Goal: Task Accomplishment & Management: Complete application form

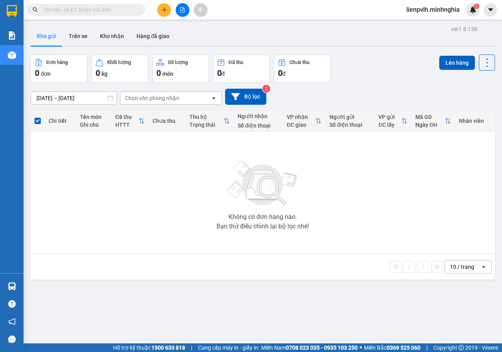
click at [183, 6] on button at bounding box center [183, 10] width 14 height 14
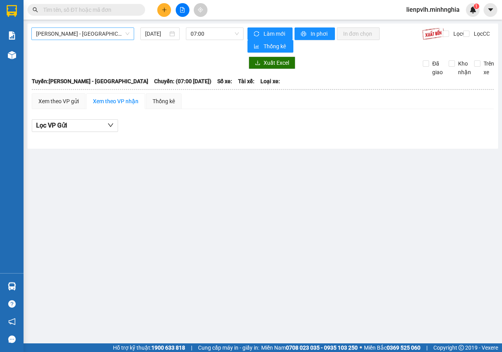
click at [81, 33] on span "[PERSON_NAME] - [GEOGRAPHIC_DATA]" at bounding box center [82, 34] width 93 height 12
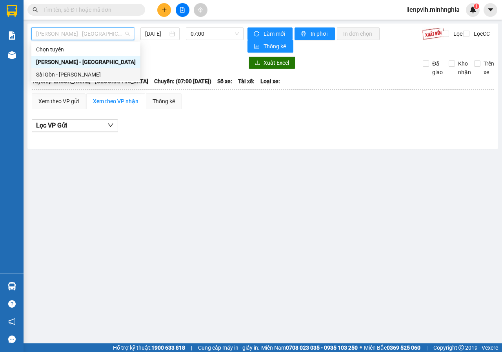
click at [59, 72] on div "Sài Gòn - [PERSON_NAME]" at bounding box center [86, 74] width 100 height 9
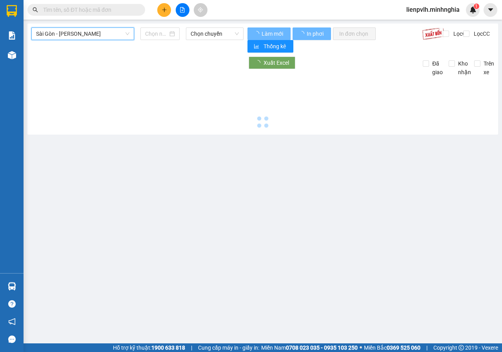
type input "[DATE]"
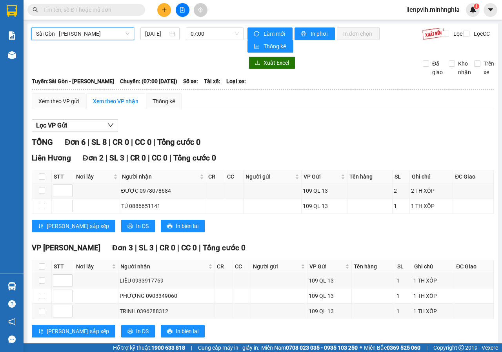
click at [197, 41] on div "Sài Gòn - Phan Rí [GEOGRAPHIC_DATA] - Phan Rí [DATE] 07:00" at bounding box center [137, 39] width 212 height 25
click at [201, 37] on span "07:00" at bounding box center [214, 34] width 48 height 12
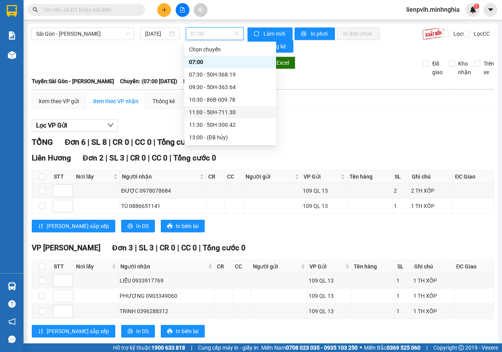
click at [207, 116] on div "11:00 - 50H-711.30" at bounding box center [230, 112] width 82 height 9
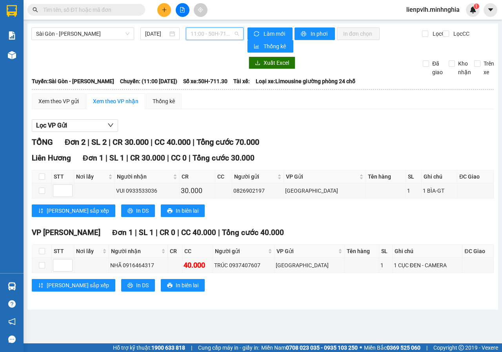
click at [215, 38] on span "11:00 - 50H-711.30" at bounding box center [214, 34] width 48 height 12
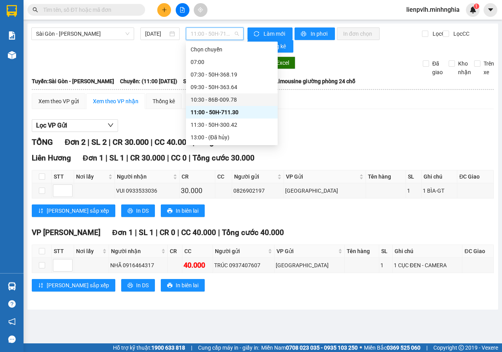
click at [202, 100] on div "10:30 - 86B-009.78" at bounding box center [231, 99] width 82 height 9
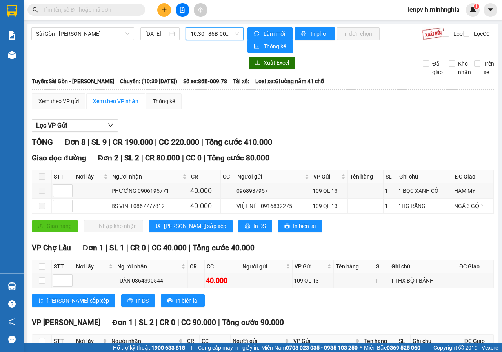
click at [160, 8] on button at bounding box center [164, 10] width 14 height 14
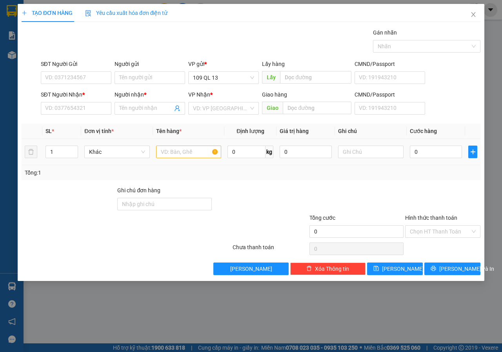
drag, startPoint x: 195, startPoint y: 142, endPoint x: 188, endPoint y: 145, distance: 7.6
click at [195, 142] on td at bounding box center [189, 152] width 72 height 26
click at [185, 147] on input "text" at bounding box center [188, 151] width 65 height 13
click at [78, 109] on input "SĐT Người Nhận *" at bounding box center [76, 108] width 71 height 13
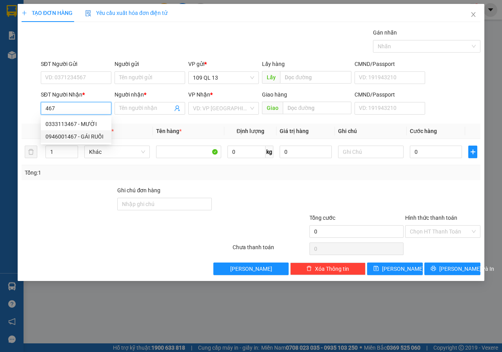
click at [78, 135] on div "0946001467 - GÁI RUỒI" at bounding box center [75, 136] width 61 height 9
type input "0946001467"
type input "GÁI RUỒI"
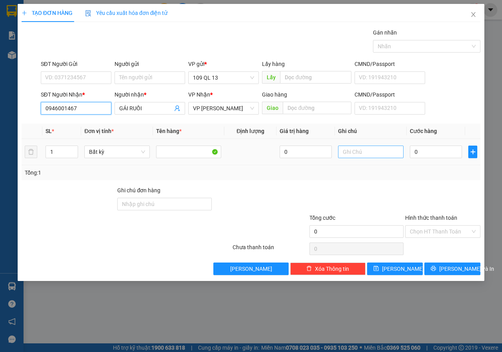
type input "0946001467"
click at [358, 153] on input "text" at bounding box center [370, 151] width 65 height 13
type input "1 THX KO"
type input "3"
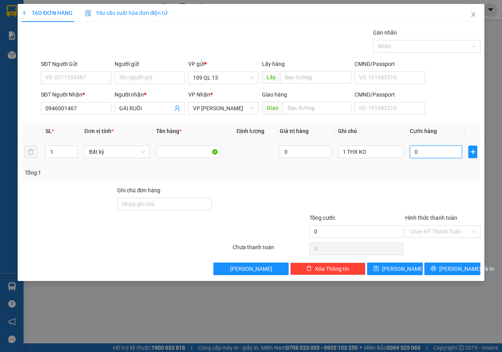
type input "3"
type input "30"
type input "30.000"
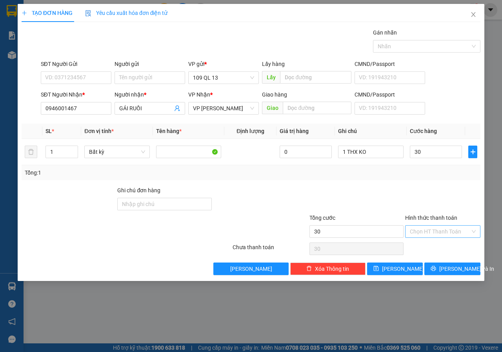
type input "30.000"
drag, startPoint x: 439, startPoint y: 226, endPoint x: 431, endPoint y: 241, distance: 17.2
click at [439, 226] on input "Hình thức thanh toán" at bounding box center [440, 231] width 60 height 12
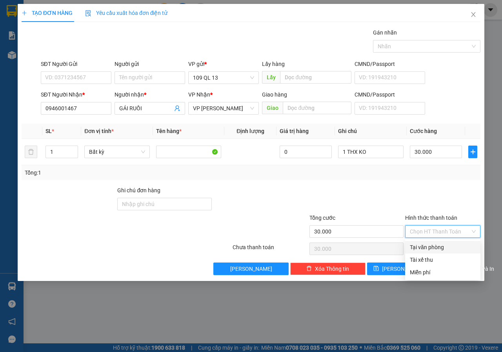
click at [430, 244] on div "Tại văn phòng" at bounding box center [443, 247] width 66 height 9
type input "0"
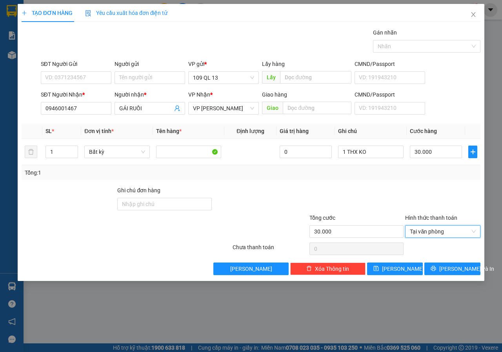
click at [444, 261] on div "Transit Pickup Surcharge Ids Transit Deliver Surcharge Ids Transit Deliver Surc…" at bounding box center [251, 151] width 459 height 247
click at [448, 264] on span "[PERSON_NAME] và In" at bounding box center [466, 268] width 55 height 9
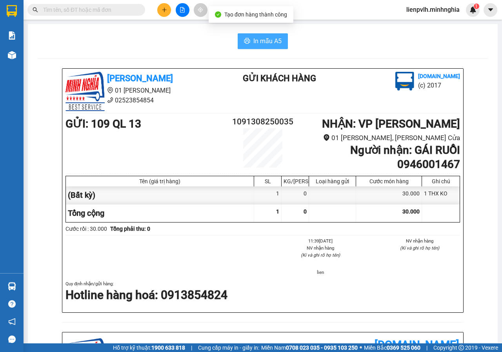
click at [261, 44] on span "In mẫu A5" at bounding box center [267, 41] width 28 height 10
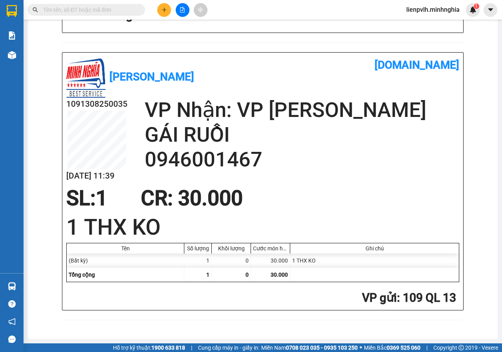
click at [165, 7] on button at bounding box center [164, 10] width 14 height 14
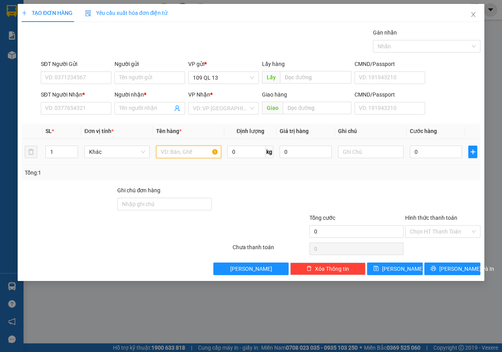
click at [194, 156] on input "text" at bounding box center [188, 151] width 65 height 13
click at [358, 153] on input "text" at bounding box center [370, 151] width 65 height 13
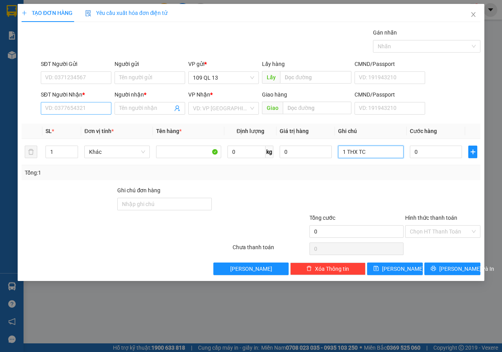
type input "1 THX TC"
click at [86, 111] on input "SĐT Người Nhận *" at bounding box center [76, 108] width 71 height 13
type input "0916626203"
click at [89, 129] on div "0916626203 - LIÊM" at bounding box center [76, 124] width 71 height 13
type input "LIÊM"
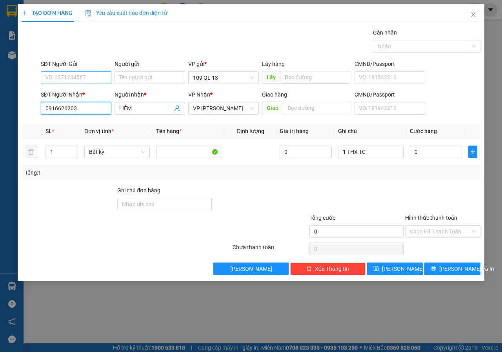
type input "0916626203"
click at [78, 82] on input "SĐT Người Gửi" at bounding box center [76, 77] width 71 height 13
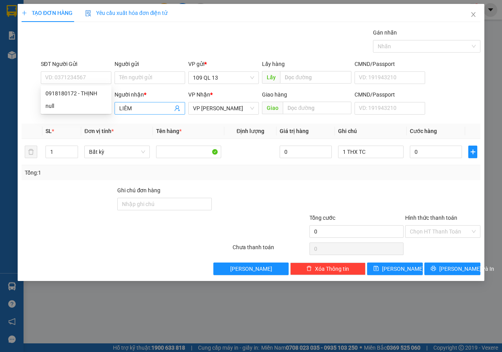
click at [162, 109] on input "LIÊM" at bounding box center [145, 108] width 53 height 9
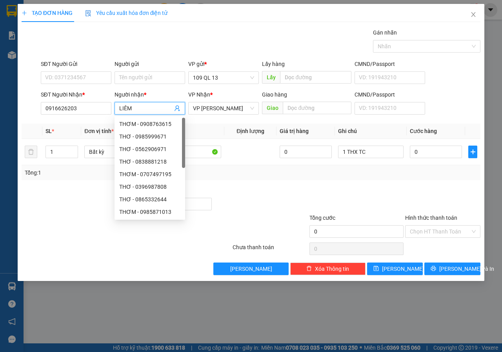
click at [163, 109] on input "LIÊM" at bounding box center [145, 108] width 53 height 9
type input "TRINH"
click at [88, 76] on input "SĐT Người Gửi" at bounding box center [76, 77] width 71 height 13
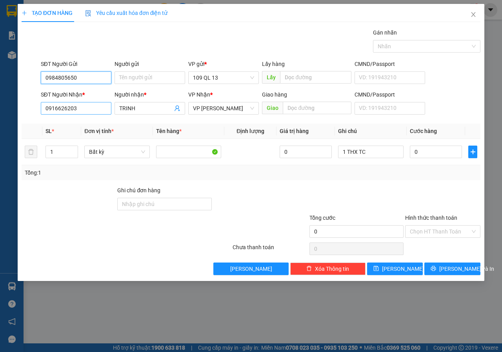
type input "0984805650"
click at [90, 106] on input "0916626203" at bounding box center [76, 108] width 71 height 13
click at [53, 107] on input "0916626203" at bounding box center [76, 108] width 71 height 13
click at [59, 107] on input "0916626203" at bounding box center [76, 108] width 71 height 13
click at [63, 107] on input "0916626203" at bounding box center [76, 108] width 71 height 13
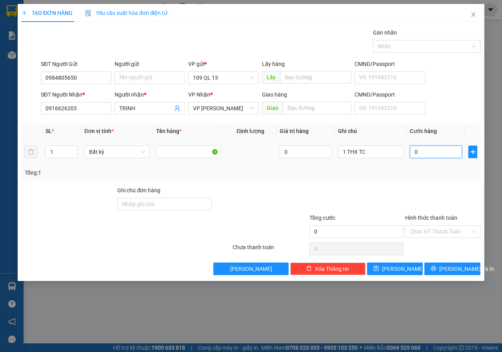
click at [440, 149] on input "0" at bounding box center [436, 151] width 52 height 13
type input "4"
type input "40"
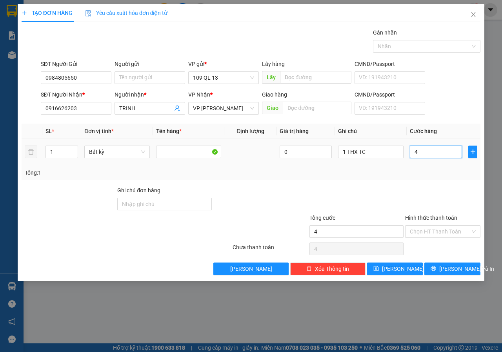
type input "40"
type input "40.000"
click at [444, 236] on input "Hình thức thanh toán" at bounding box center [440, 231] width 60 height 12
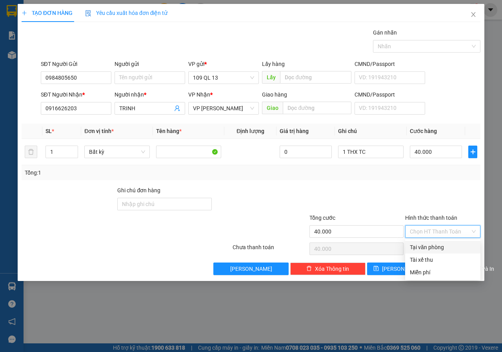
click at [428, 248] on div "Tại văn phòng" at bounding box center [443, 247] width 66 height 9
type input "0"
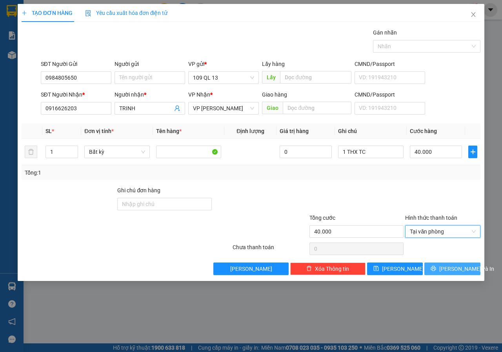
click at [458, 268] on span "[PERSON_NAME] và In" at bounding box center [466, 268] width 55 height 9
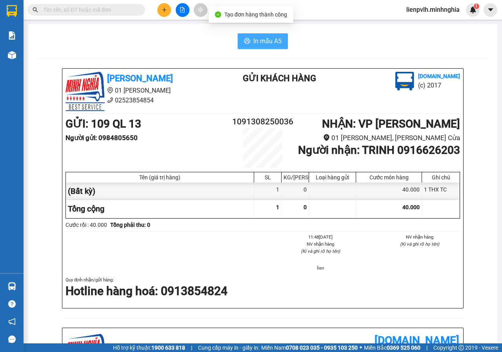
click at [268, 33] on div "In mẫu A5 [PERSON_NAME] 01 Đinh Tiên Hoàng 02523854854 Gửi khách hàng [DOMAIN_N…" at bounding box center [262, 325] width 469 height 603
click at [266, 38] on span "In mẫu A5" at bounding box center [267, 41] width 28 height 10
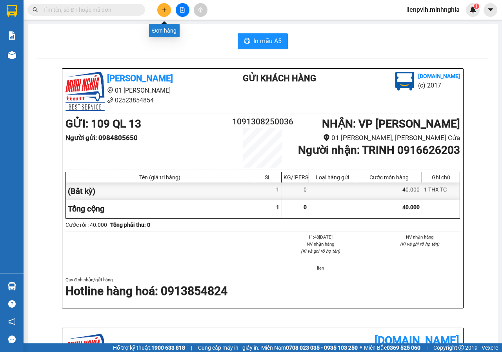
click at [162, 10] on icon "plus" at bounding box center [163, 9] width 5 height 5
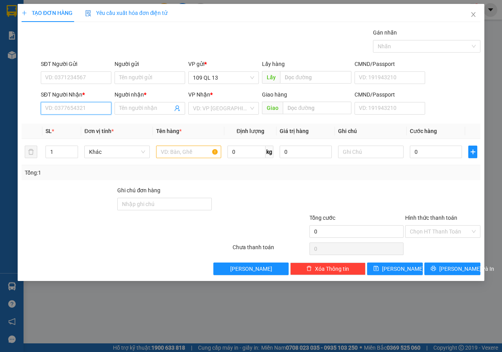
click at [71, 111] on input "SĐT Người Nhận *" at bounding box center [76, 108] width 71 height 13
click at [94, 121] on div "0967384303 - [PERSON_NAME]" at bounding box center [83, 124] width 77 height 9
type input "0967384303"
type input "[PERSON_NAME]"
type input "0967384303"
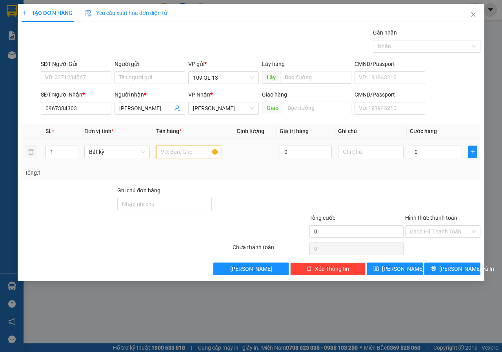
click at [196, 156] on input "text" at bounding box center [188, 151] width 65 height 13
click at [93, 76] on input "SĐT Người Gửi" at bounding box center [76, 77] width 71 height 13
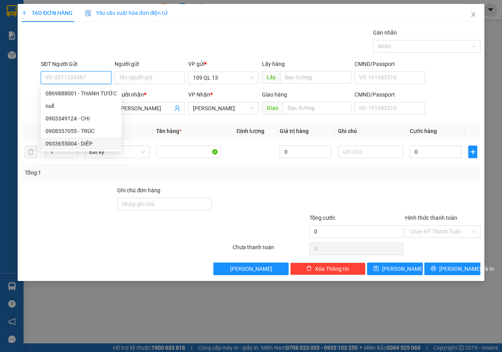
click at [89, 140] on div "0933655004 - DIÊP" at bounding box center [80, 143] width 71 height 9
type input "0933655004"
type input "DIÊP"
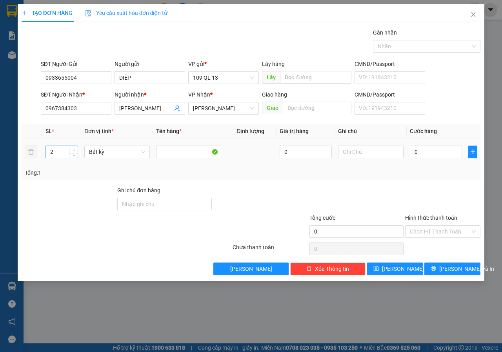
click at [74, 149] on icon "up" at bounding box center [74, 150] width 3 height 3
type input "3"
click at [74, 149] on icon "up" at bounding box center [74, 150] width 3 height 3
click at [380, 151] on input "text" at bounding box center [370, 151] width 65 height 13
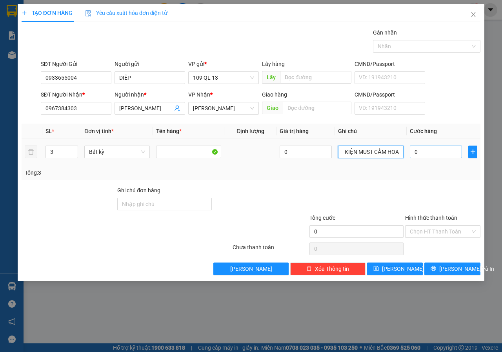
type input "3 KIỆN MUST CẮM HOA"
click at [438, 151] on input "0" at bounding box center [436, 151] width 52 height 13
type input "1"
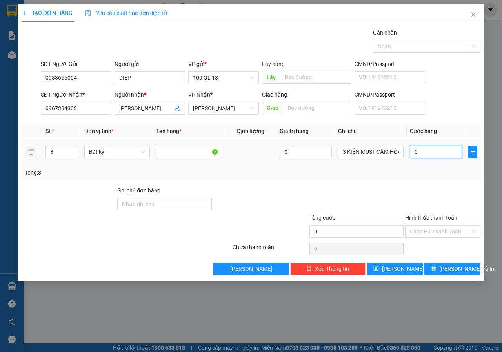
type input "1"
type input "15"
type input "150"
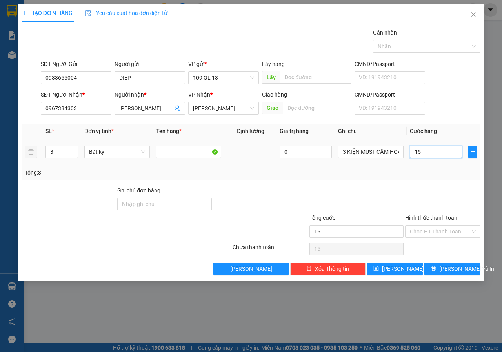
type input "150"
type input "150.000"
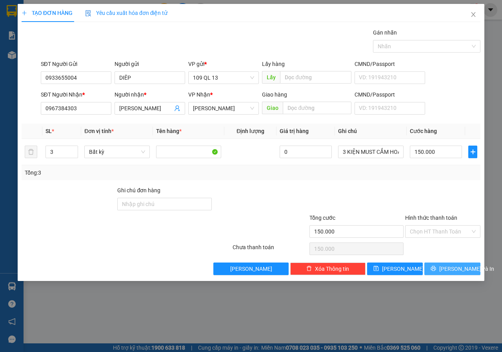
click at [453, 266] on span "[PERSON_NAME] và In" at bounding box center [466, 268] width 55 height 9
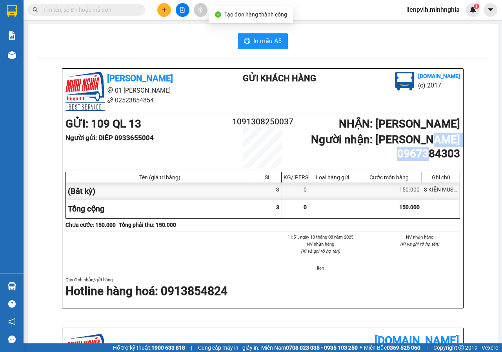
drag, startPoint x: 390, startPoint y: 151, endPoint x: 482, endPoint y: 152, distance: 91.3
click at [482, 152] on div "[PERSON_NAME] 01 Đinh Tiên Hoàng 02523854854 Gửi khách hàng [DOMAIN_NAME] (c) 2…" at bounding box center [262, 342] width 451 height 549
copy b "0967384303"
click at [51, 11] on input "text" at bounding box center [89, 9] width 92 height 9
paste input "0967384303"
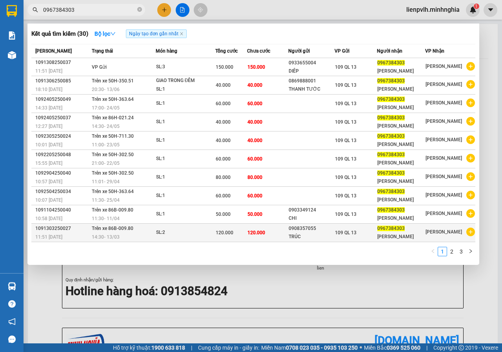
type input "0967384303"
click at [279, 232] on td "120.000" at bounding box center [267, 232] width 41 height 18
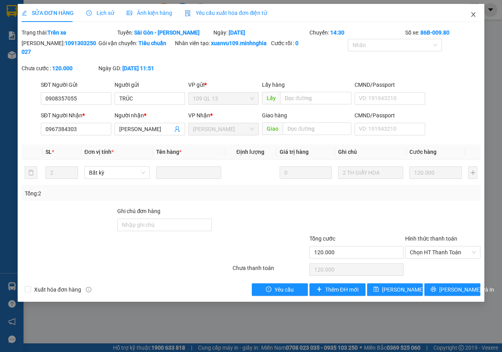
click at [476, 18] on span "Close" at bounding box center [473, 15] width 22 height 22
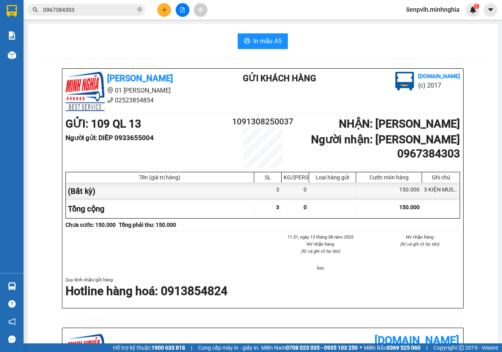
click at [110, 6] on input "0967384303" at bounding box center [89, 9] width 92 height 9
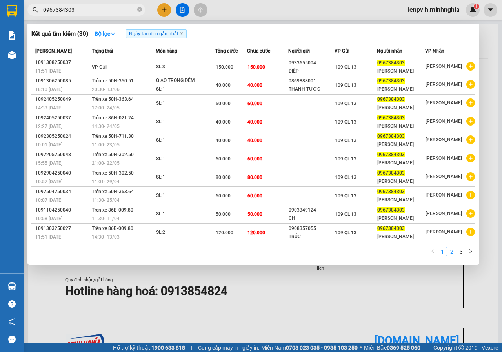
click at [451, 252] on link "2" at bounding box center [451, 251] width 9 height 9
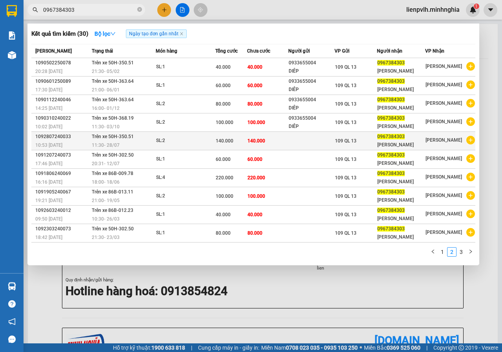
click at [324, 139] on td at bounding box center [311, 141] width 46 height 18
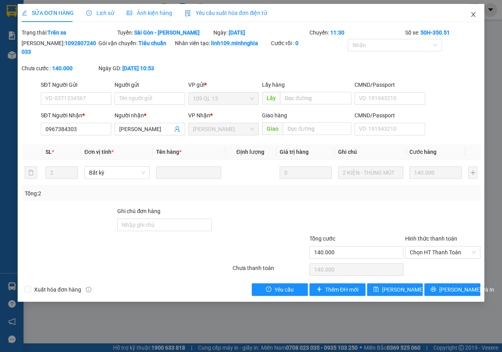
click at [468, 14] on span "Close" at bounding box center [473, 15] width 22 height 22
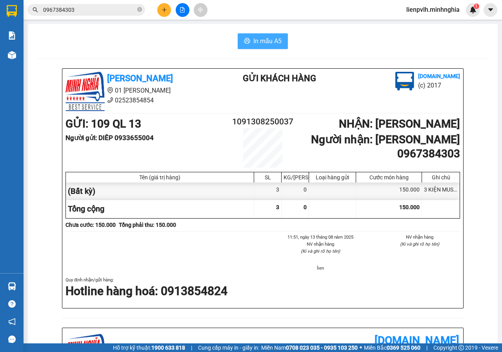
click at [259, 44] on span "In mẫu A5" at bounding box center [267, 41] width 28 height 10
click at [165, 9] on icon "plus" at bounding box center [163, 9] width 5 height 5
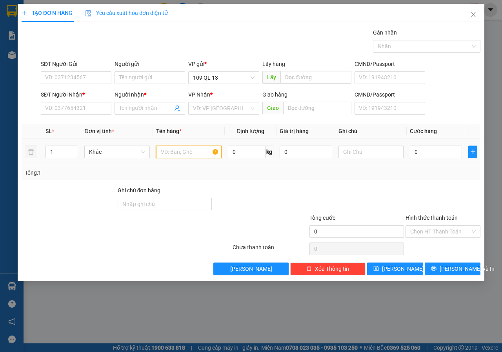
click at [197, 152] on input "text" at bounding box center [188, 151] width 65 height 13
click at [70, 111] on input "SĐT Người Nhận *" at bounding box center [76, 108] width 71 height 13
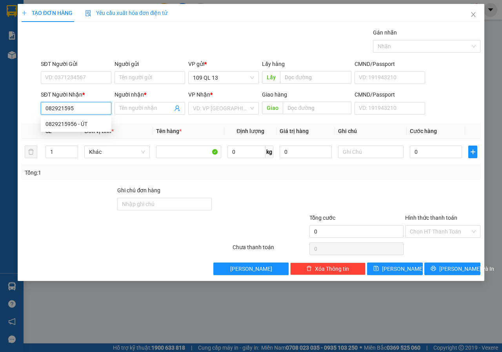
type input "0829215956"
click at [80, 120] on div "0829215956 - ÚT" at bounding box center [75, 124] width 61 height 9
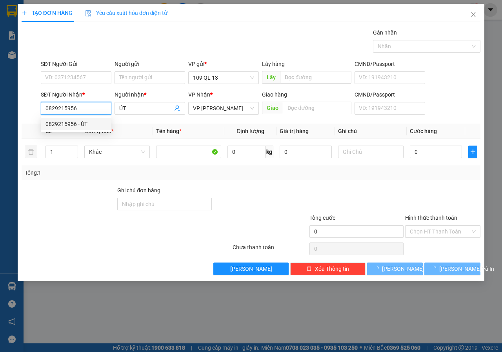
type input "ÚT"
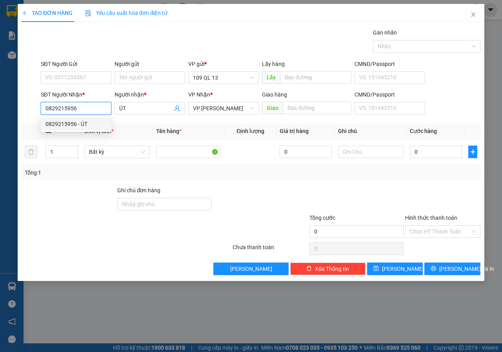
type input "0829215956"
click at [90, 87] on form "SĐT Người Gửi VD: 0371234567 Người gửi Tên người gửi VP gửi * 109 QL 13 Lấy hàn…" at bounding box center [251, 89] width 459 height 58
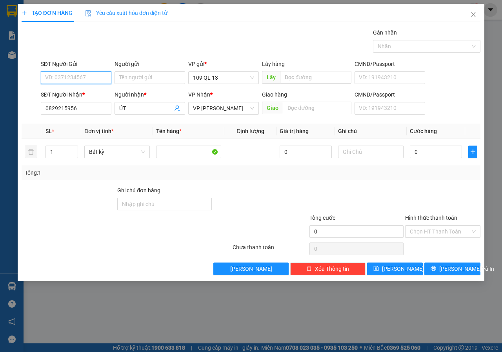
click at [96, 81] on input "SĐT Người Gửi" at bounding box center [76, 77] width 71 height 13
click at [93, 90] on div "0364543054 - TÂN" at bounding box center [75, 93] width 61 height 9
type input "0364543054"
type input "TÂN"
click at [382, 148] on input "text" at bounding box center [370, 151] width 65 height 13
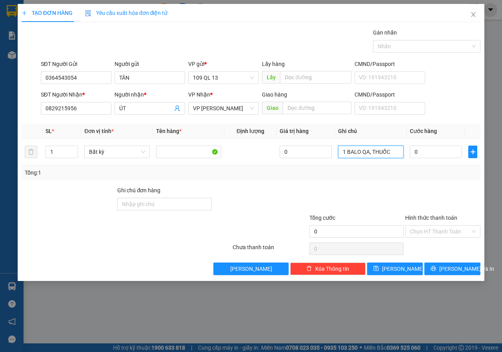
type input "1 BALO QA, THUỐC"
type input "4"
type input "40"
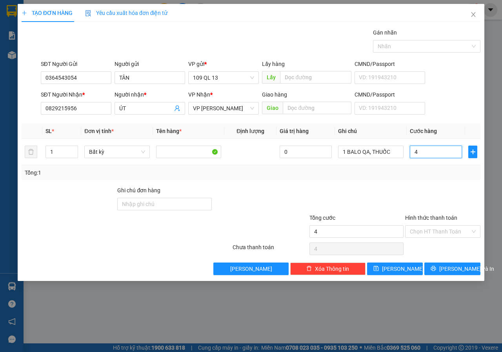
type input "40"
type input "40.000"
click at [430, 200] on div "Transit Pickup Surcharge Ids Transit Deliver Surcharge Ids Transit Deliver Surc…" at bounding box center [251, 151] width 459 height 247
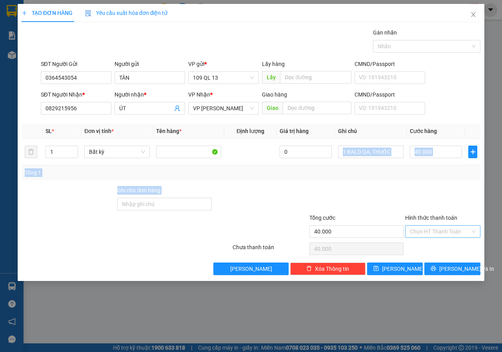
click at [447, 228] on input "Hình thức thanh toán" at bounding box center [440, 231] width 60 height 12
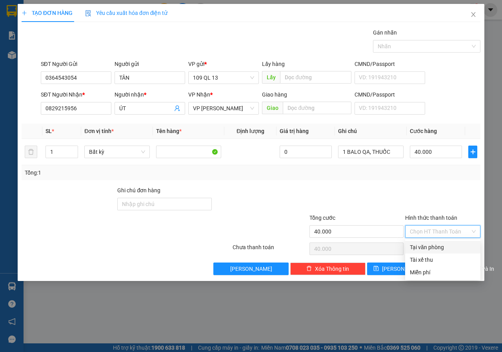
click at [440, 241] on div "Tại văn phòng" at bounding box center [442, 247] width 75 height 13
type input "0"
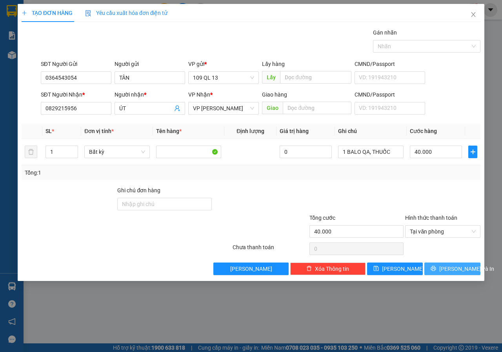
click at [447, 266] on span "[PERSON_NAME] và In" at bounding box center [466, 268] width 55 height 9
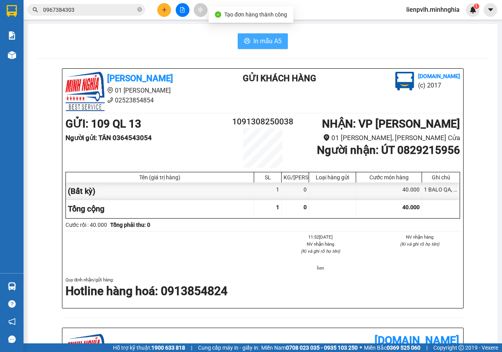
click at [266, 45] on span "In mẫu A5" at bounding box center [267, 41] width 28 height 10
click at [157, 12] on div at bounding box center [182, 10] width 59 height 14
click at [162, 13] on button at bounding box center [164, 10] width 14 height 14
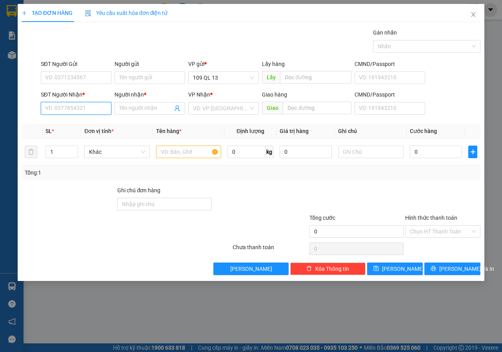
click at [84, 112] on input "SĐT Người Nhận *" at bounding box center [76, 108] width 71 height 13
click at [92, 109] on input "7968" at bounding box center [76, 108] width 71 height 13
type input "0935677986"
click at [96, 121] on div "0935677986 - VŨ" at bounding box center [75, 124] width 61 height 9
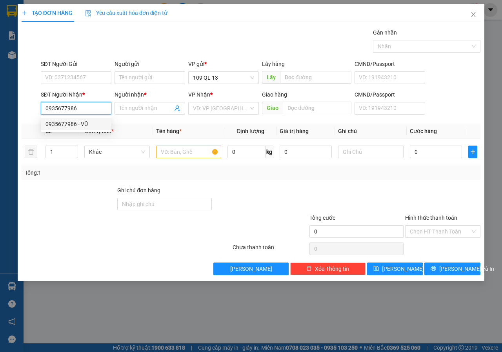
type input "VŨ"
type input "0935677986"
click at [88, 83] on input "SĐT Người Gửi" at bounding box center [76, 77] width 71 height 13
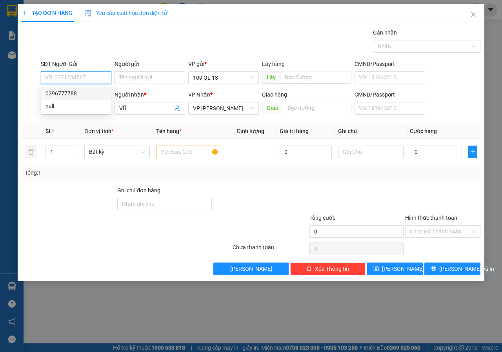
click at [87, 89] on div "0396777788" at bounding box center [76, 93] width 71 height 13
type input "0396777788"
click at [196, 144] on div at bounding box center [188, 152] width 65 height 16
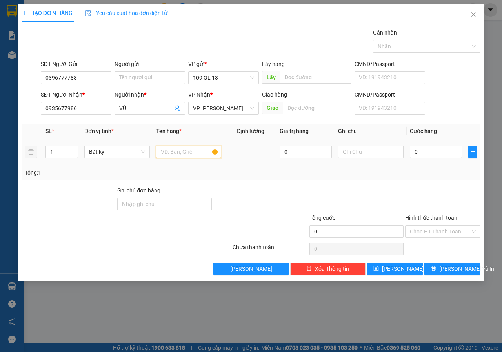
click at [190, 156] on input "text" at bounding box center [188, 151] width 65 height 13
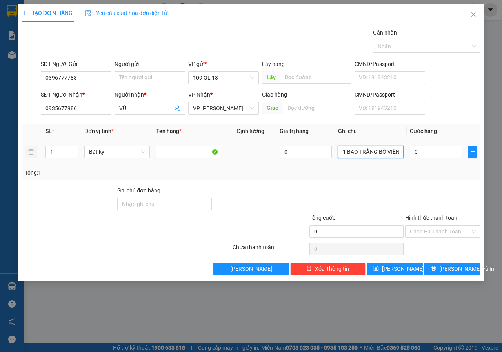
scroll to position [0, 0]
type input "1 BAO TRẮNG BÒ VIÊN"
type input "4"
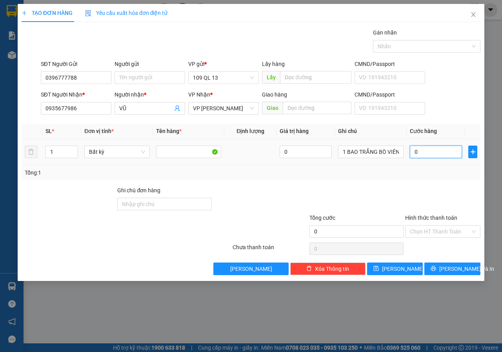
type input "4"
type input "40"
click at [471, 265] on button "[PERSON_NAME] và In" at bounding box center [452, 268] width 56 height 13
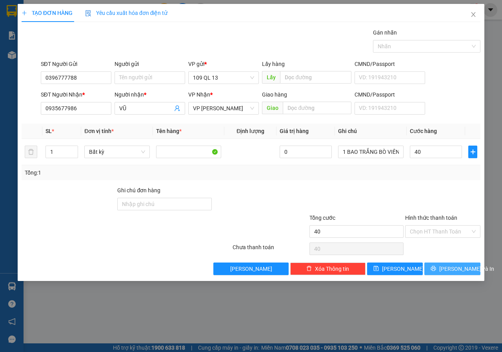
type input "40.000"
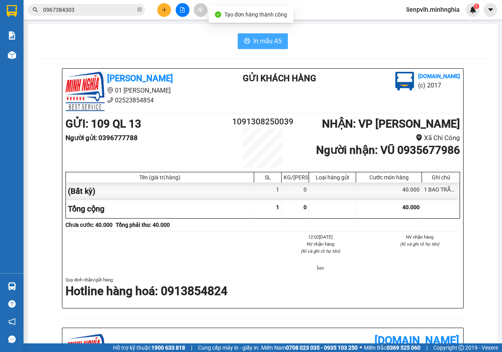
click at [258, 41] on span "In mẫu A5" at bounding box center [267, 41] width 28 height 10
click at [342, 94] on div "[PERSON_NAME] 01 [PERSON_NAME] 02523854854 Gửi khách hàng [DOMAIN_NAME] (c) 2017" at bounding box center [262, 91] width 397 height 39
